Goal: Browse casually

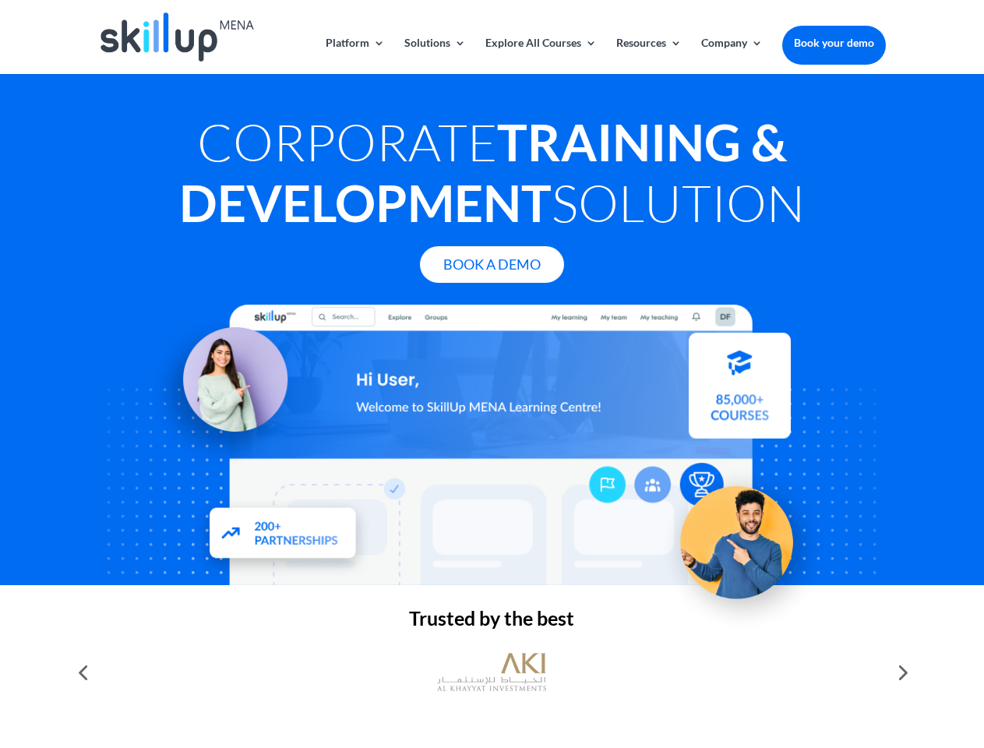
click at [492, 374] on div at bounding box center [491, 445] width 787 height 281
click at [434, 55] on link "Solutions" at bounding box center [435, 55] width 62 height 37
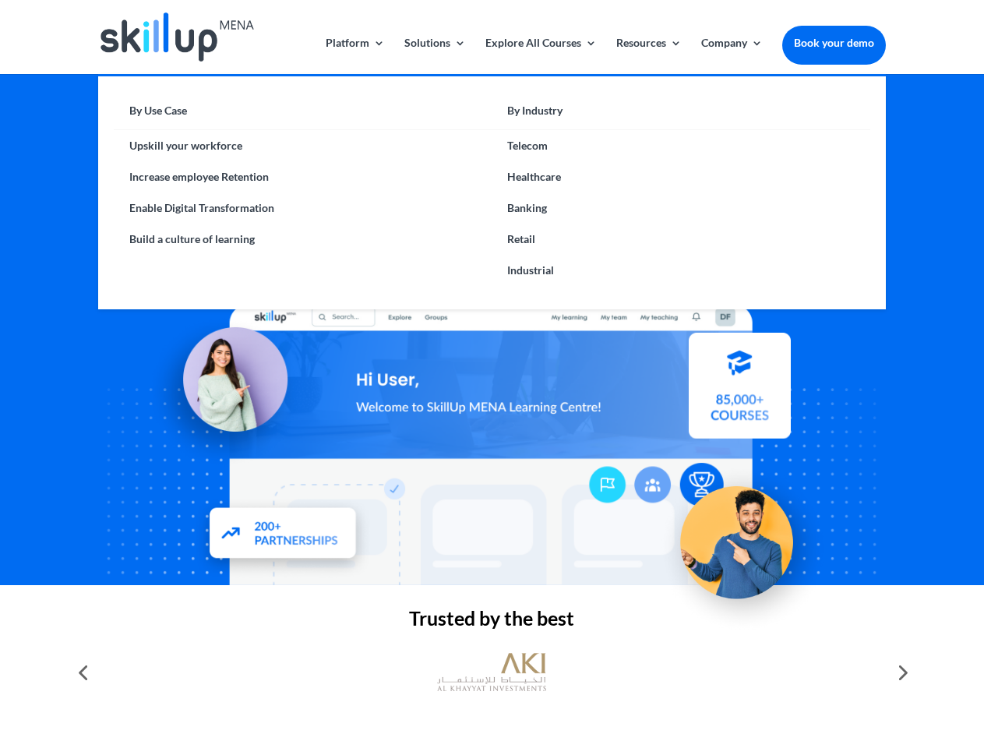
click at [540, 55] on link "Explore All Courses" at bounding box center [541, 55] width 111 height 37
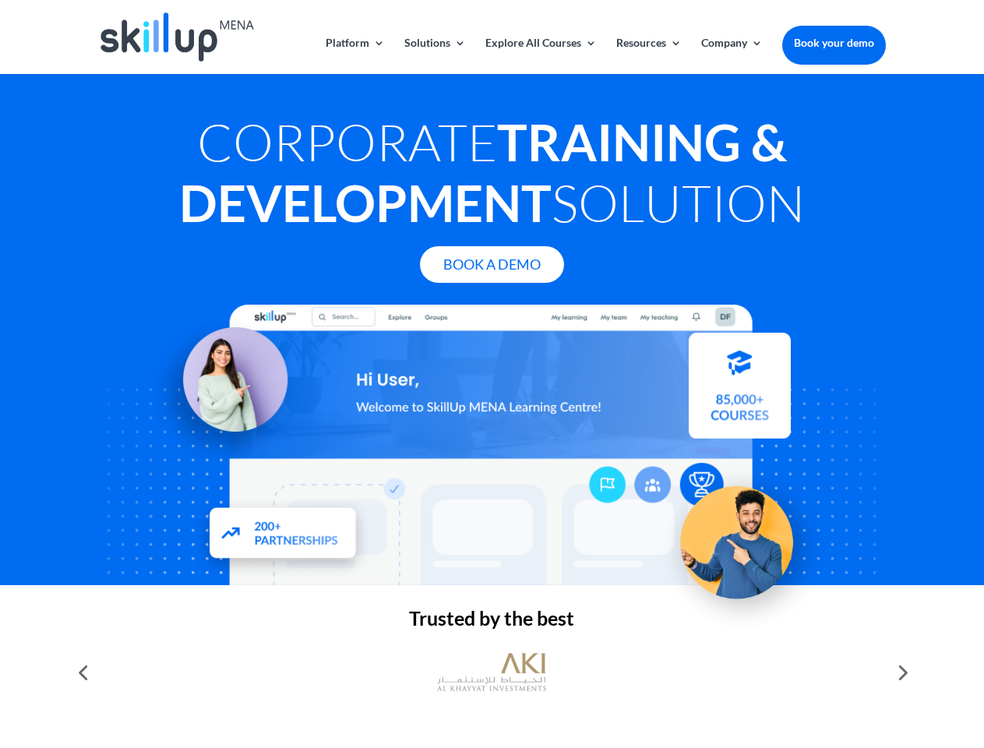
click at [648, 55] on link "Resources" at bounding box center [648, 55] width 65 height 37
click at [732, 55] on link "Company" at bounding box center [732, 55] width 62 height 37
click at [492, 673] on img at bounding box center [491, 672] width 109 height 55
